Goal: Information Seeking & Learning: Learn about a topic

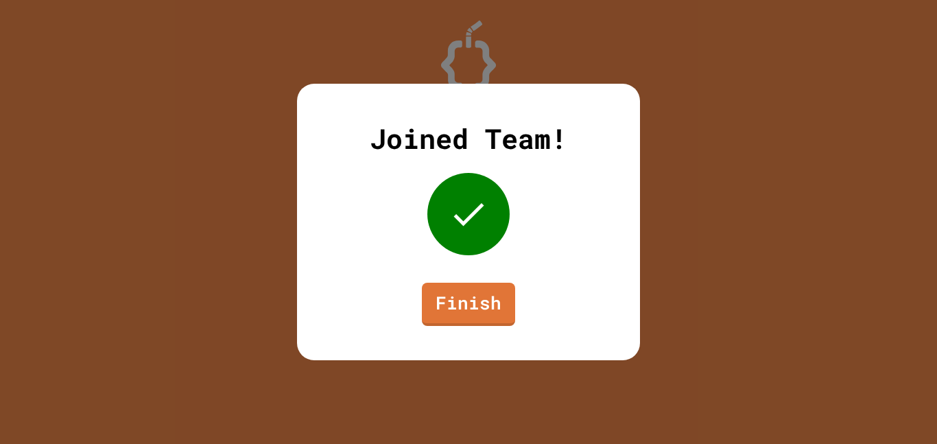
click at [441, 333] on div "Joined Team! Finish" at bounding box center [468, 222] width 343 height 277
click at [461, 298] on link "Finish" at bounding box center [468, 304] width 93 height 43
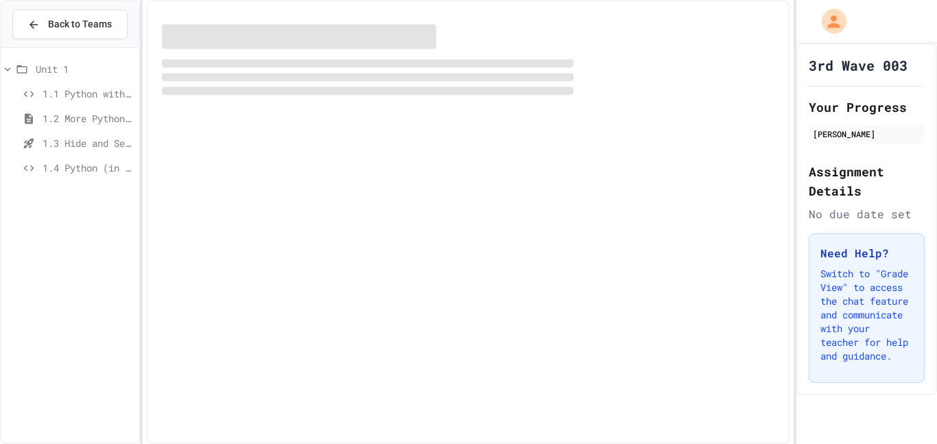
click at [58, 163] on span "1.4 Python (in Groups)" at bounding box center [88, 168] width 91 height 14
click at [56, 167] on span "1.4 Python (in Groups)" at bounding box center [88, 168] width 91 height 14
click at [60, 176] on div "1.4 Python (in Groups)" at bounding box center [69, 168] width 137 height 20
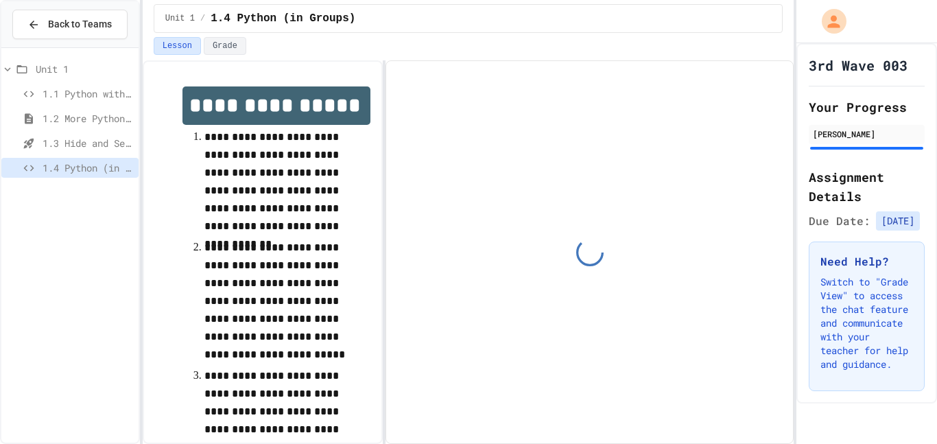
click at [59, 175] on div "1.4 Python (in Groups)" at bounding box center [69, 168] width 137 height 20
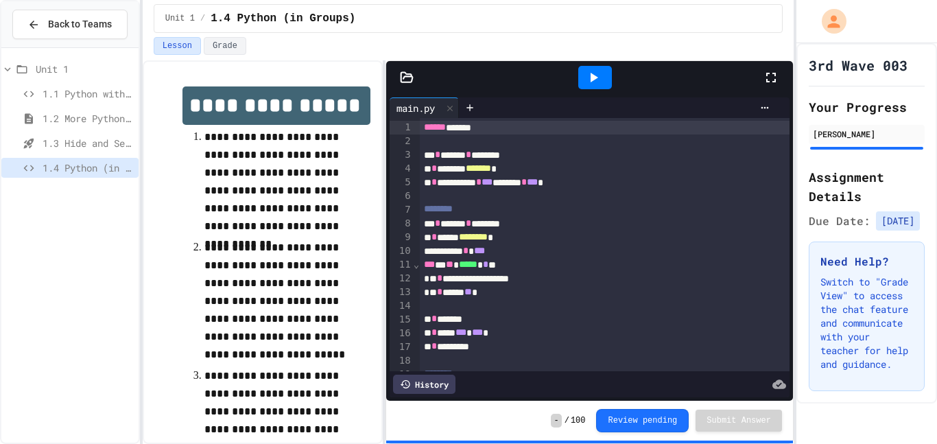
click at [766, 74] on icon at bounding box center [771, 77] width 16 height 16
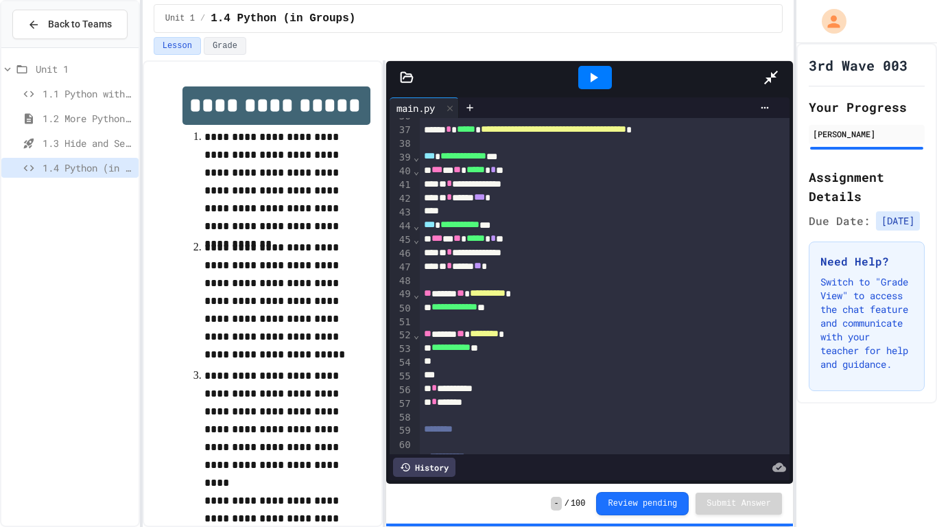
scroll to position [490, 0]
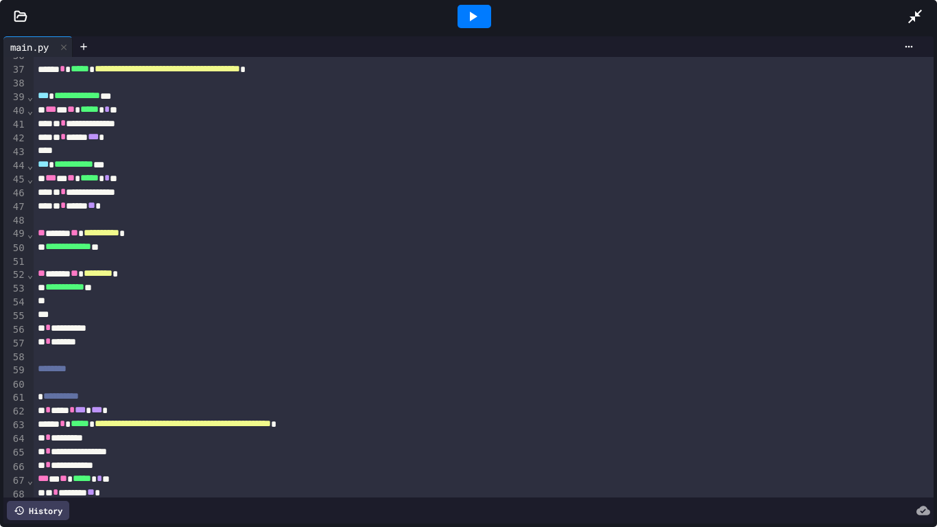
click at [490, 36] on div at bounding box center [496, 46] width 847 height 21
click at [468, 19] on icon at bounding box center [473, 16] width 16 height 16
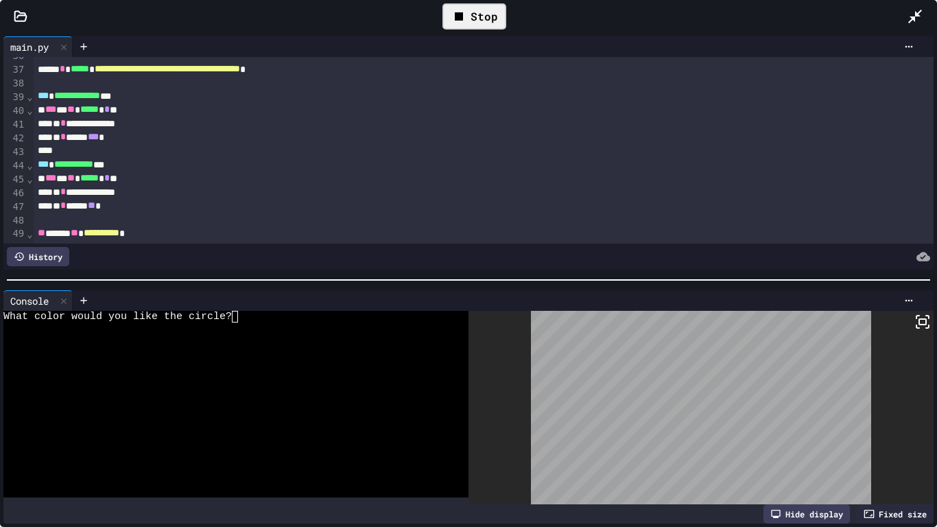
click at [909, 265] on div at bounding box center [499, 256] width 861 height 19
click at [237, 316] on textarea "Terminal input" at bounding box center [235, 317] width 6 height 12
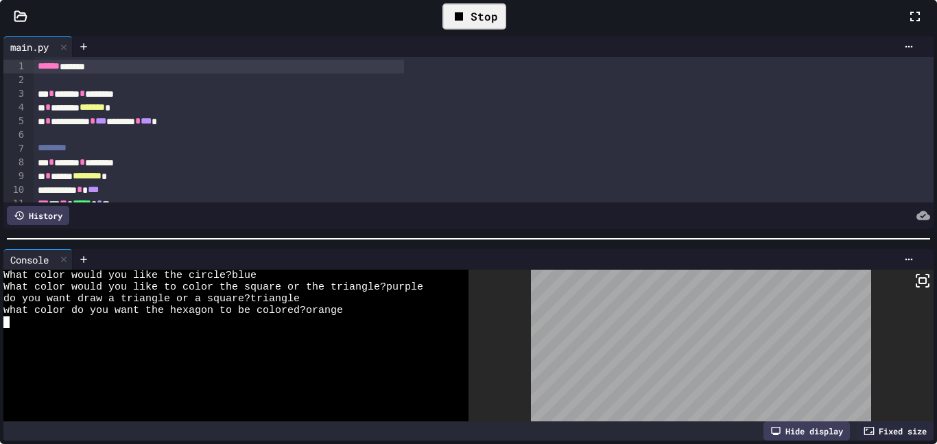
scroll to position [23, 0]
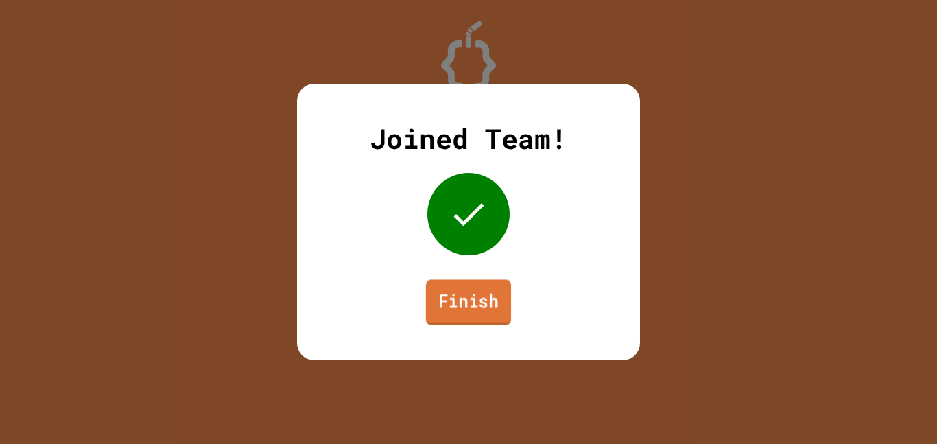
click at [460, 315] on link "Finish" at bounding box center [468, 301] width 85 height 45
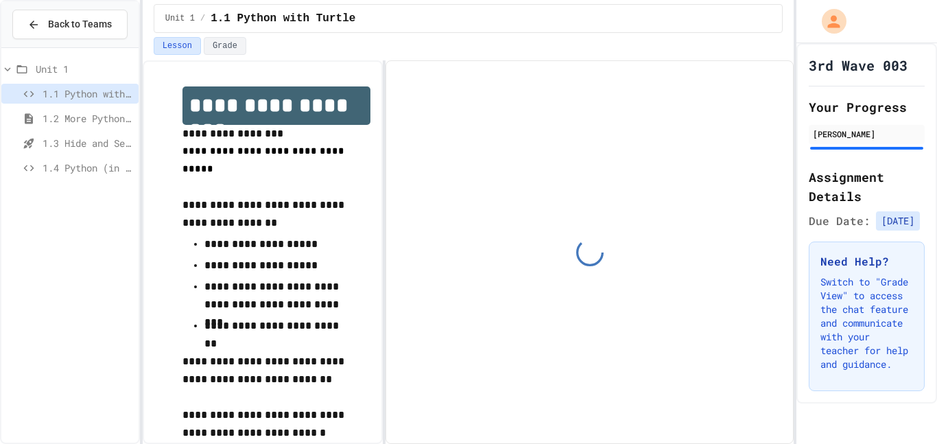
click at [109, 170] on span "1.4 Python (in Groups)" at bounding box center [88, 168] width 91 height 14
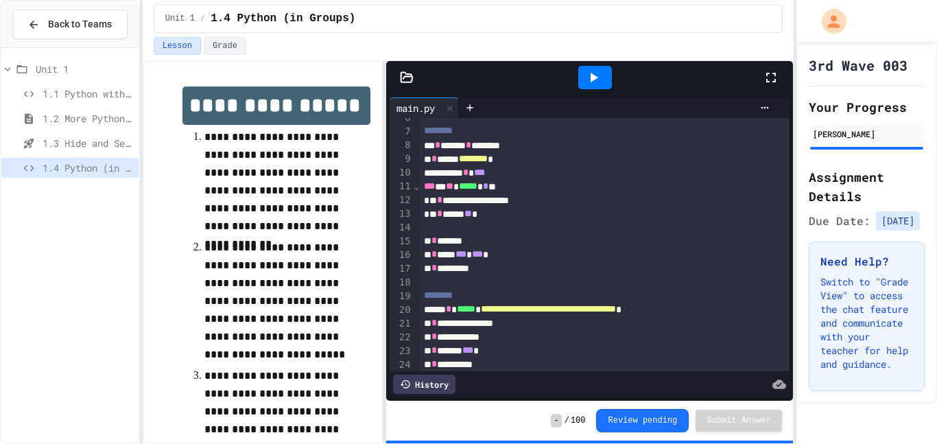
scroll to position [23, 0]
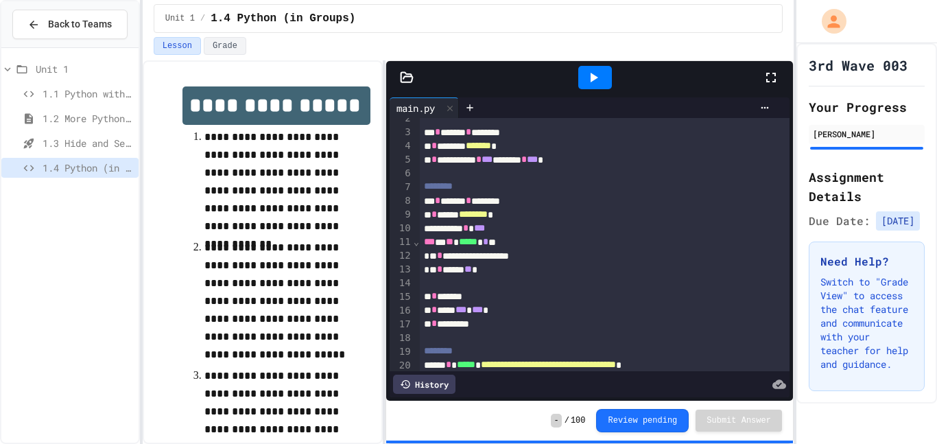
click at [7, 167] on div "1.4 Python (in Groups)" at bounding box center [69, 168] width 137 height 20
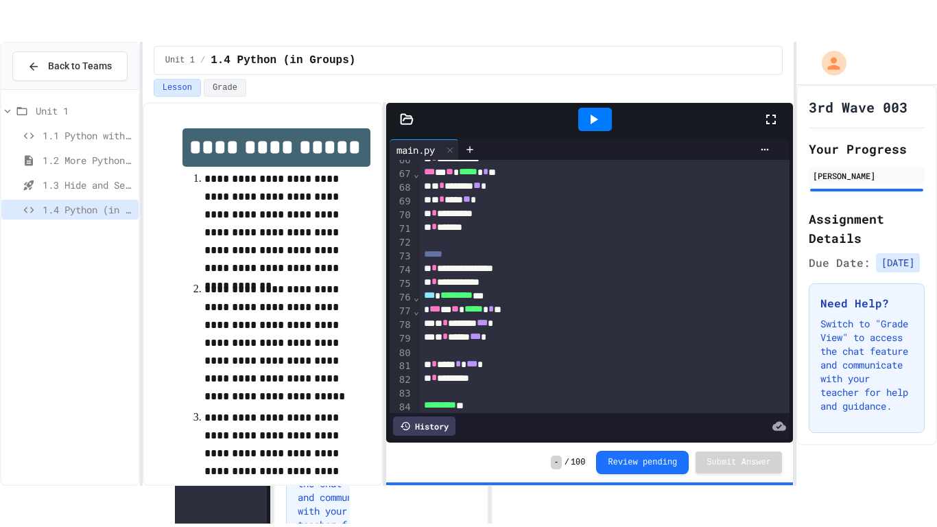
scroll to position [915, 0]
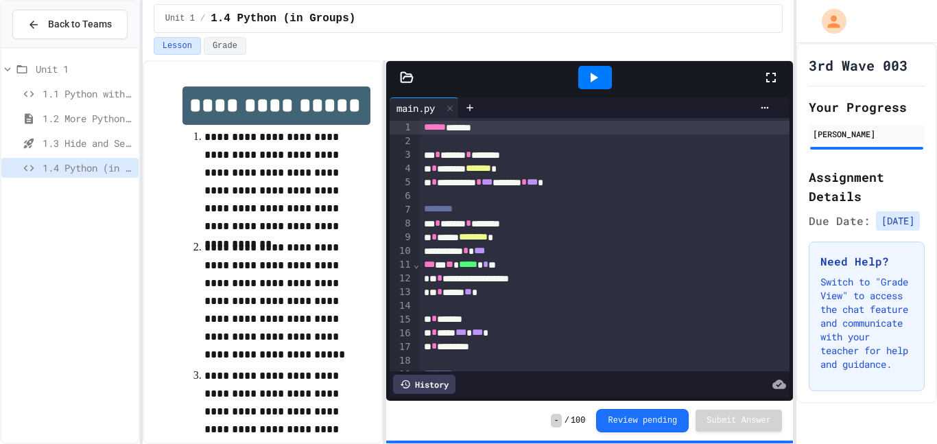
click at [777, 86] on div at bounding box center [778, 77] width 30 height 37
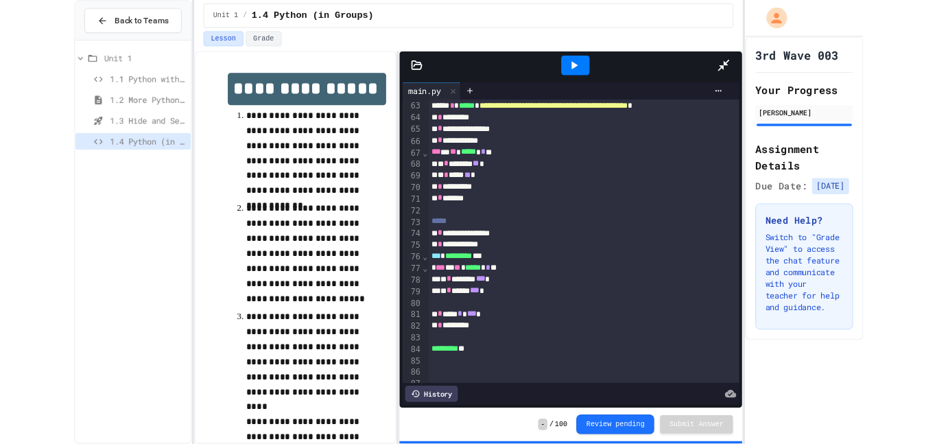
scroll to position [853, 0]
